Goal: Task Accomplishment & Management: Manage account settings

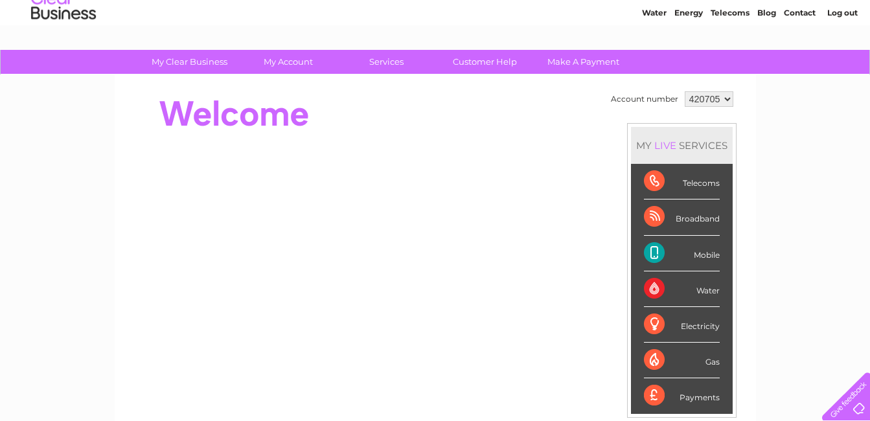
scroll to position [32, 0]
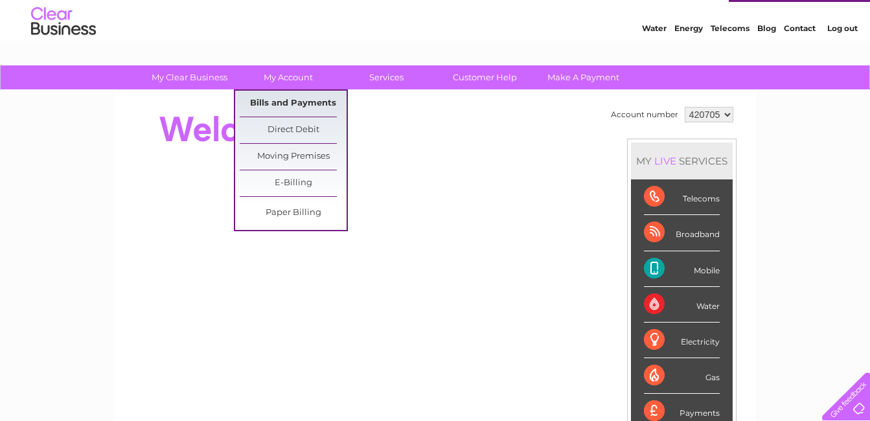
click at [306, 103] on link "Bills and Payments" at bounding box center [293, 104] width 107 height 26
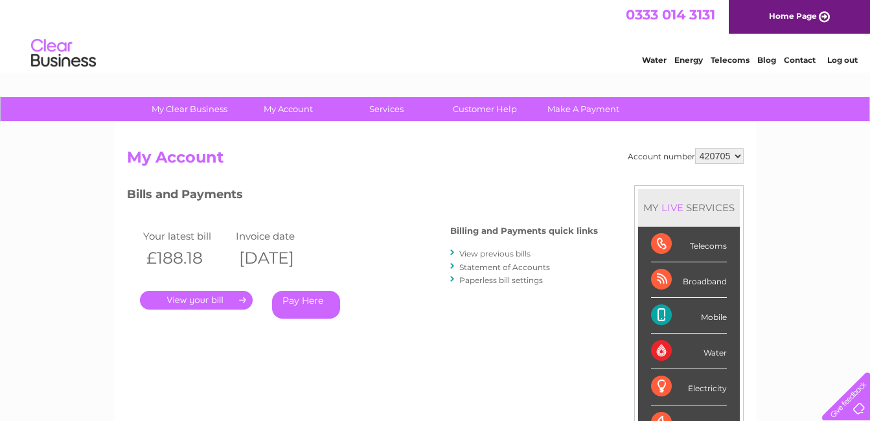
click at [532, 49] on div "Water Energy Telecoms Blog Contact Log out" at bounding box center [435, 55] width 870 height 42
click at [841, 59] on link "Log out" at bounding box center [842, 60] width 30 height 10
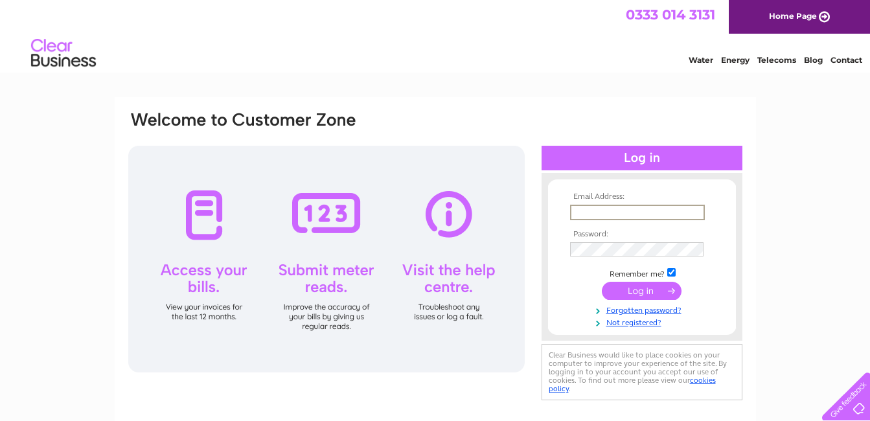
click at [580, 214] on input "text" at bounding box center [637, 213] width 135 height 16
type input "[EMAIL_ADDRESS][DOMAIN_NAME]"
click at [635, 288] on input "submit" at bounding box center [642, 289] width 80 height 18
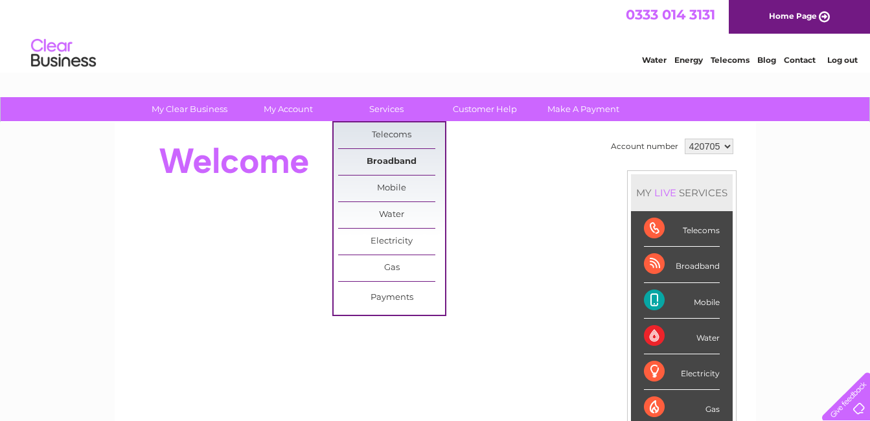
click at [391, 159] on link "Broadband" at bounding box center [391, 162] width 107 height 26
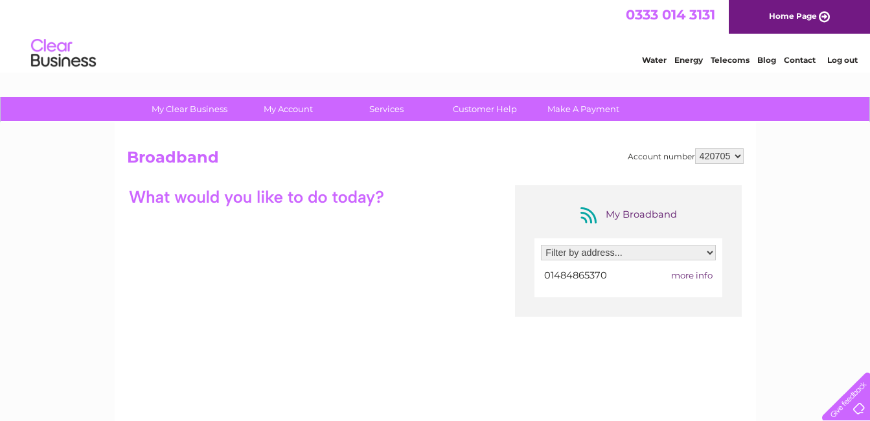
click at [686, 276] on span "more info" at bounding box center [691, 275] width 41 height 10
click at [708, 251] on select "Filter by address... 20A Lidgett Lane, Skelmanthorpe, Huddersfield, West Yorksh…" at bounding box center [628, 253] width 175 height 16
select select "1703256"
click at [541, 245] on select "Filter by address... 20A Lidgett Lane, Skelmanthorpe, Huddersfield, West Yorksh…" at bounding box center [628, 253] width 175 height 16
click at [683, 275] on span "more info" at bounding box center [691, 275] width 41 height 10
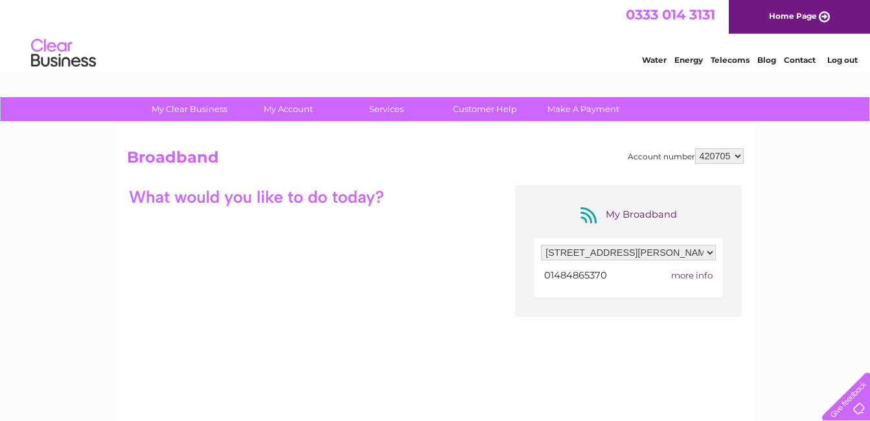
click at [681, 277] on span "more info" at bounding box center [691, 275] width 41 height 10
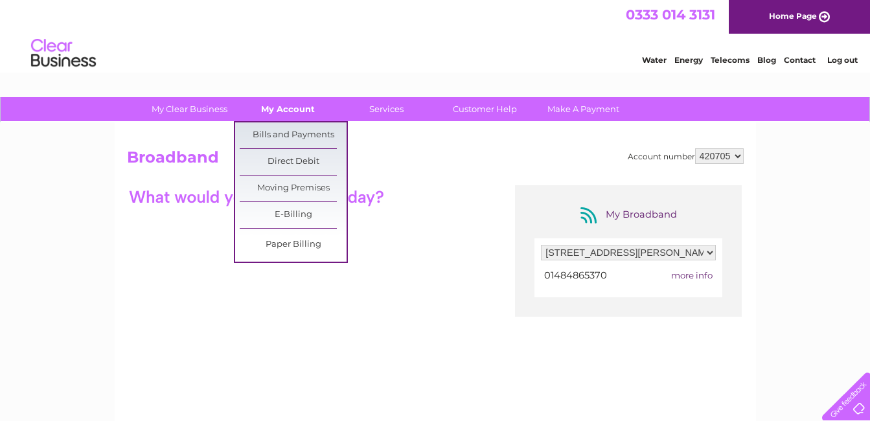
click at [297, 109] on link "My Account" at bounding box center [287, 109] width 107 height 24
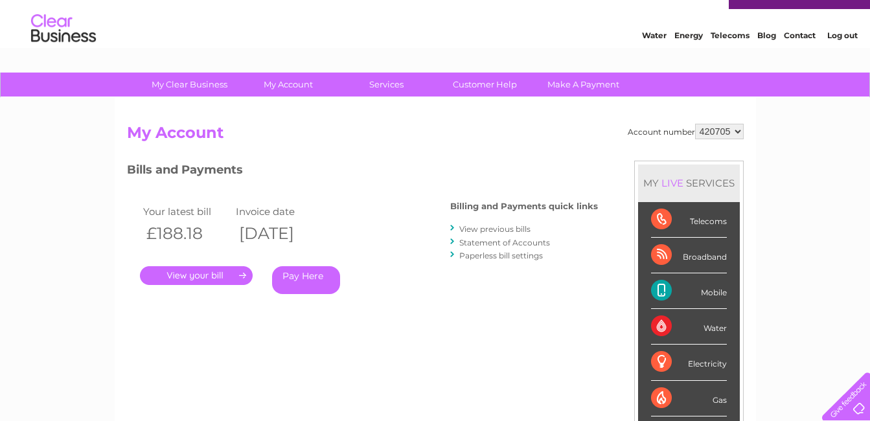
scroll to position [12, 0]
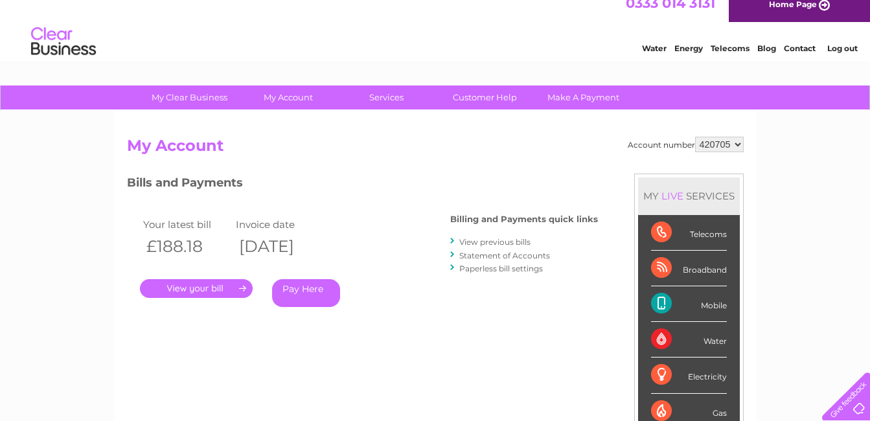
click at [205, 288] on link "." at bounding box center [196, 288] width 113 height 19
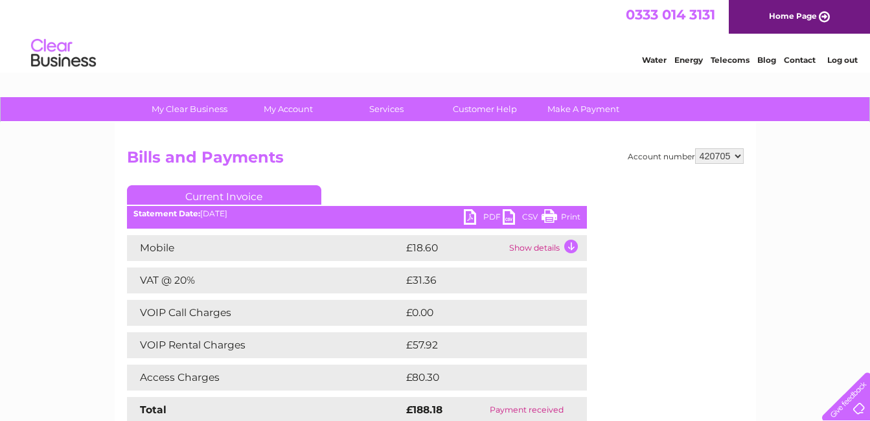
click at [473, 214] on link "PDF" at bounding box center [483, 218] width 39 height 19
